Goal: Information Seeking & Learning: Learn about a topic

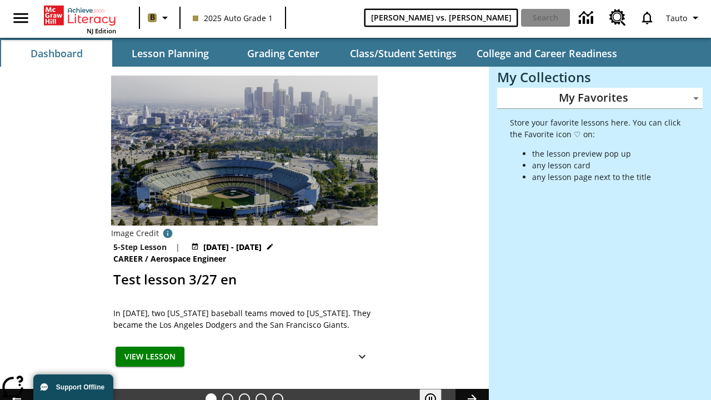
type input "[PERSON_NAME] vs. [PERSON_NAME]"
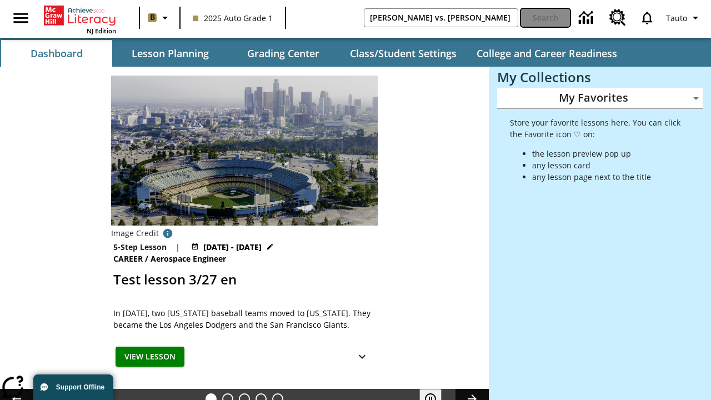
click at [546, 18] on button "Search" at bounding box center [545, 18] width 49 height 18
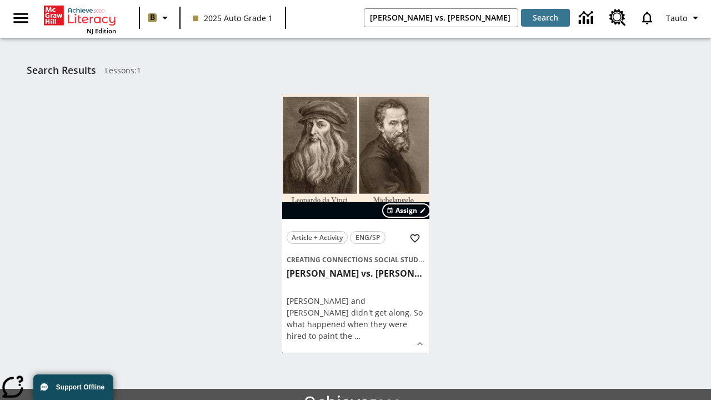
click at [407, 211] on span "Assign" at bounding box center [407, 211] width 22 height 10
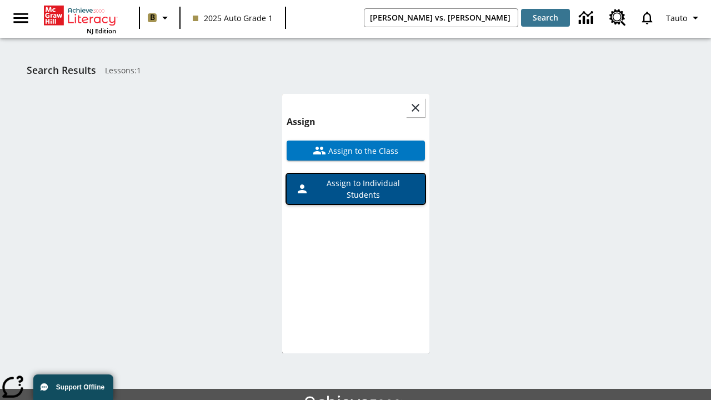
click at [356, 177] on span "Assign to Individual Students" at bounding box center [362, 188] width 107 height 23
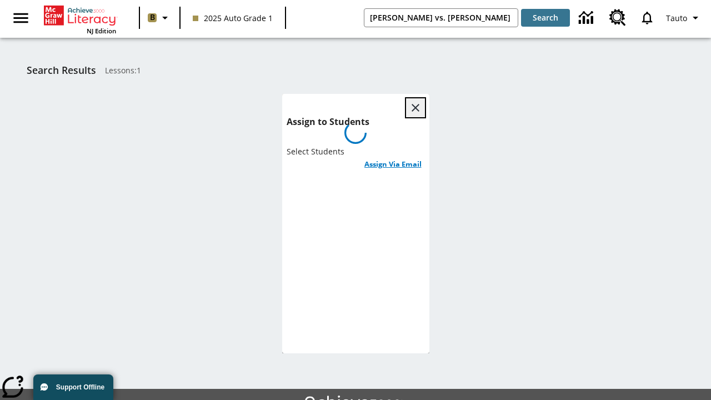
scroll to position [61, 0]
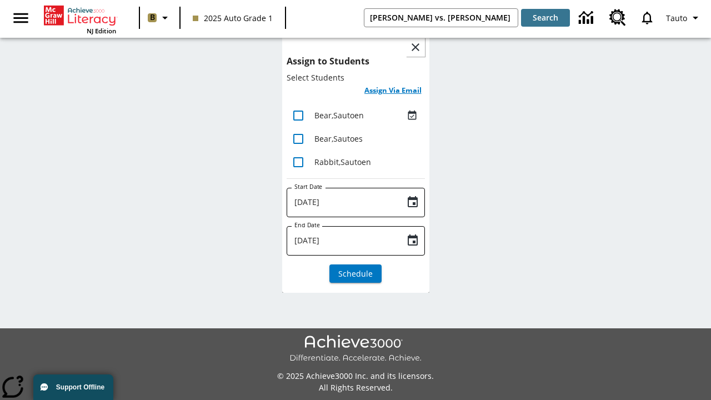
click at [393, 91] on h6 "Assign Via Email" at bounding box center [393, 90] width 57 height 13
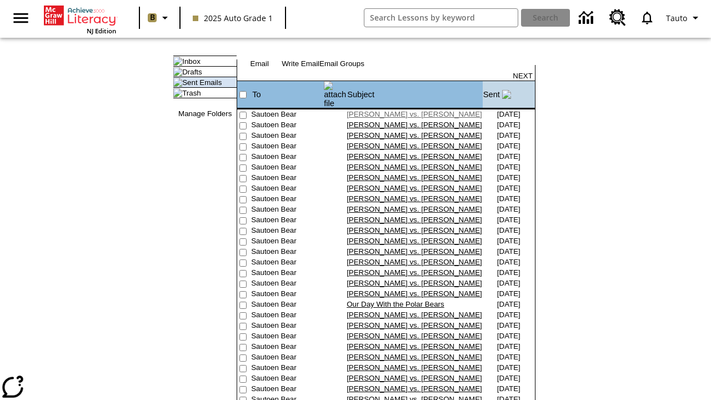
click at [383, 110] on link "[PERSON_NAME] vs. [PERSON_NAME]" at bounding box center [415, 114] width 136 height 8
